Goal: Navigation & Orientation: Find specific page/section

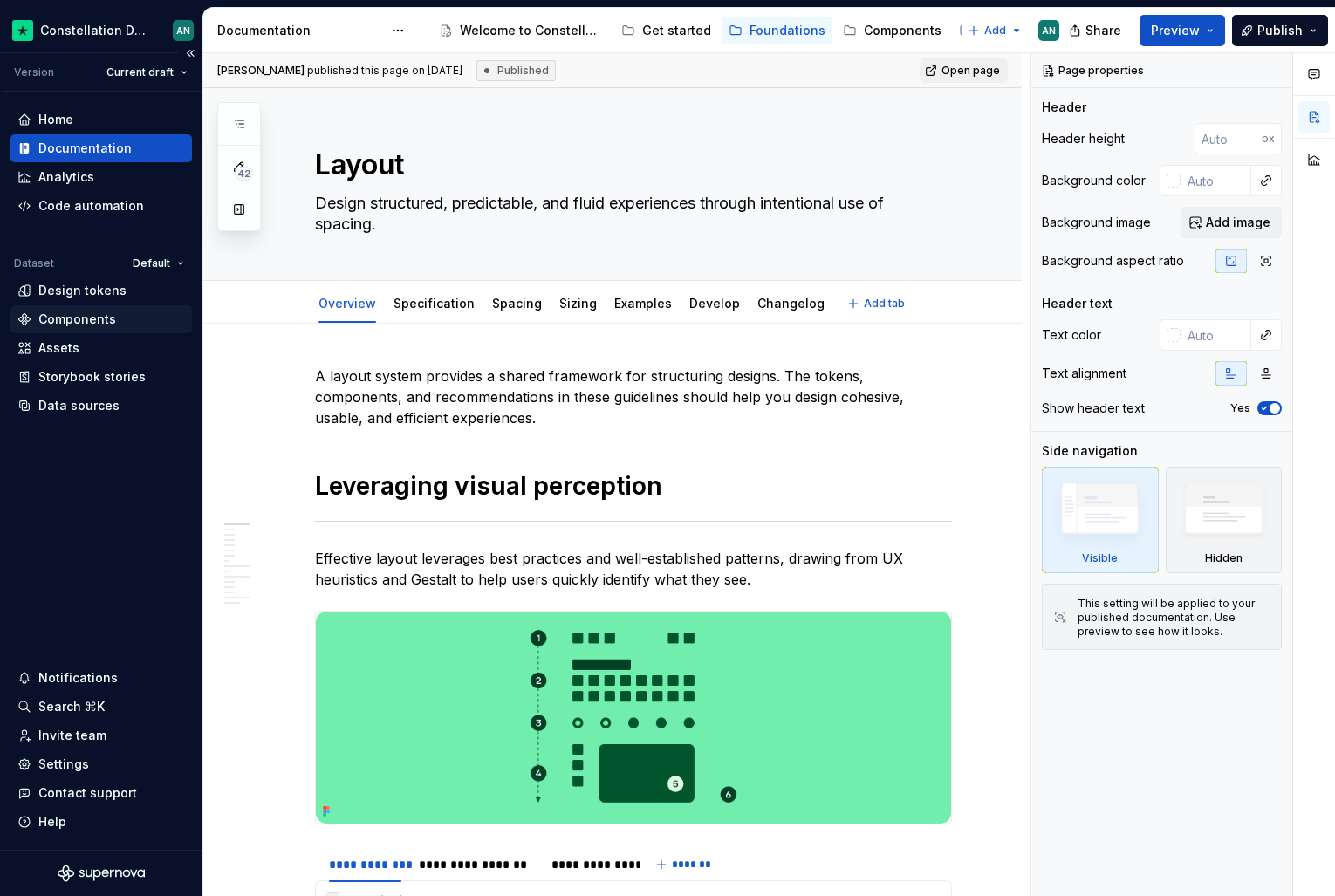
type textarea "*"
click at [70, 385] on div "Storybook stories" at bounding box center [92, 376] width 107 height 17
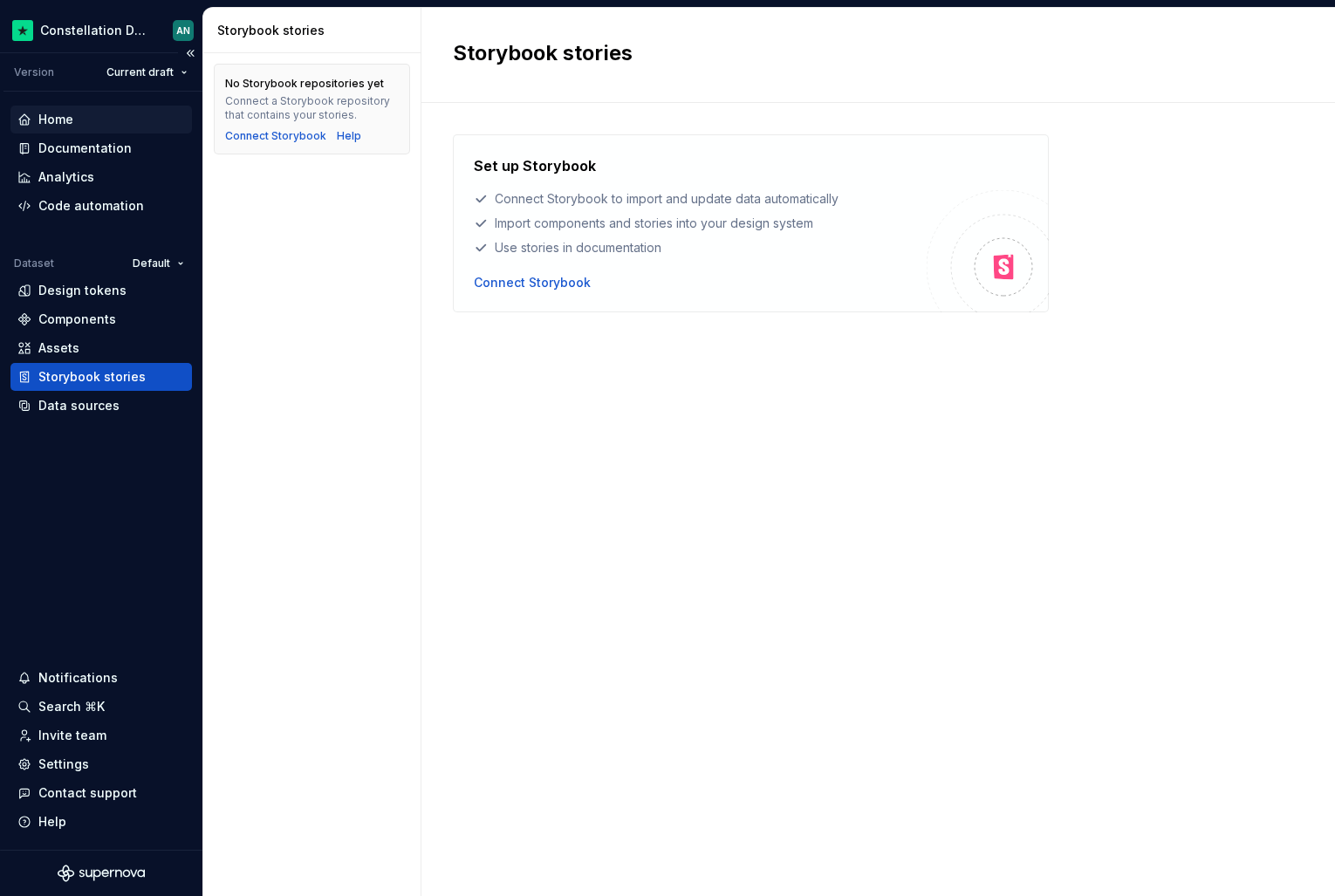
click at [71, 120] on div "Home" at bounding box center [55, 119] width 35 height 17
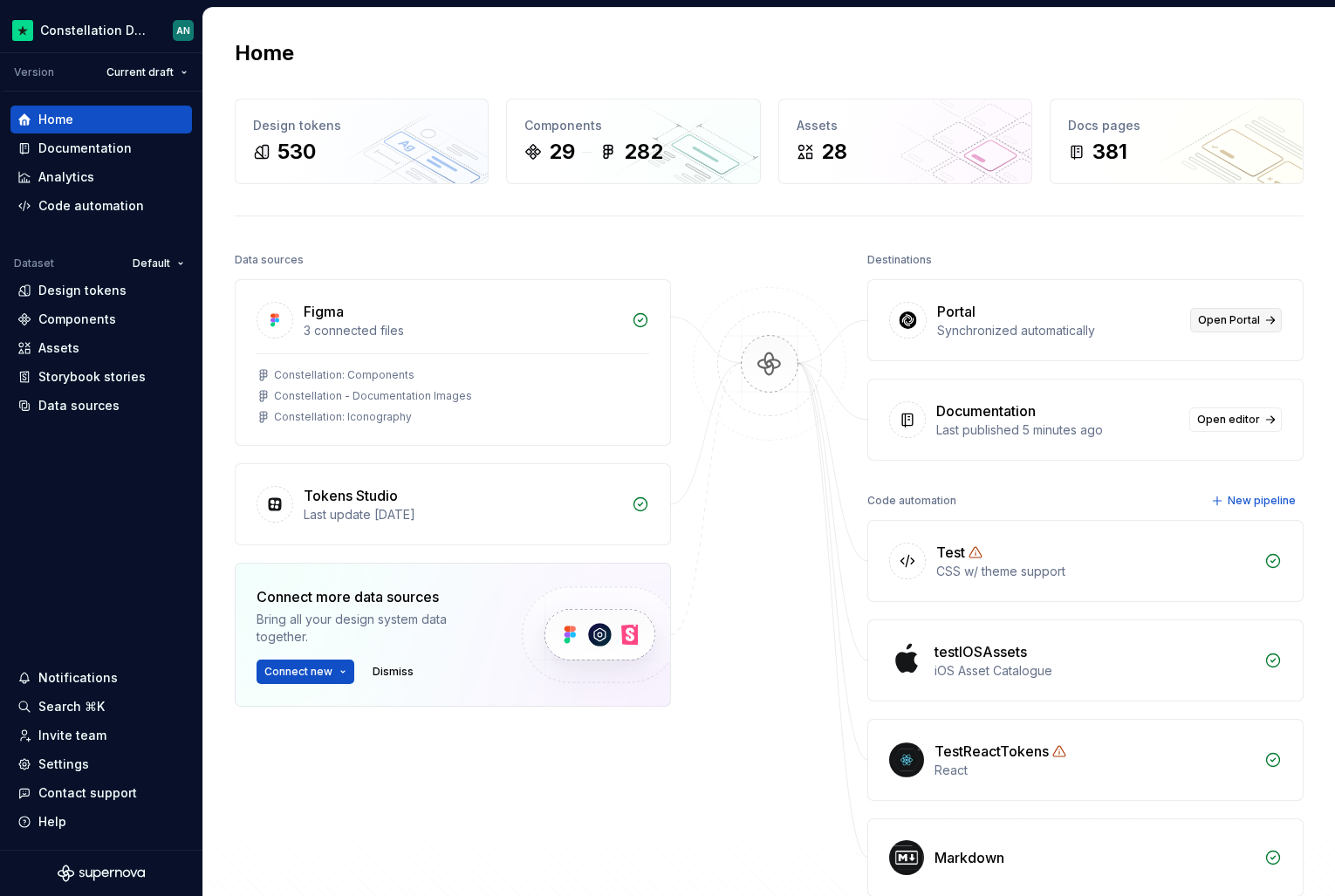
click at [1243, 320] on span "Open Portal" at bounding box center [1229, 320] width 62 height 14
